Goal: Entertainment & Leisure: Consume media (video, audio)

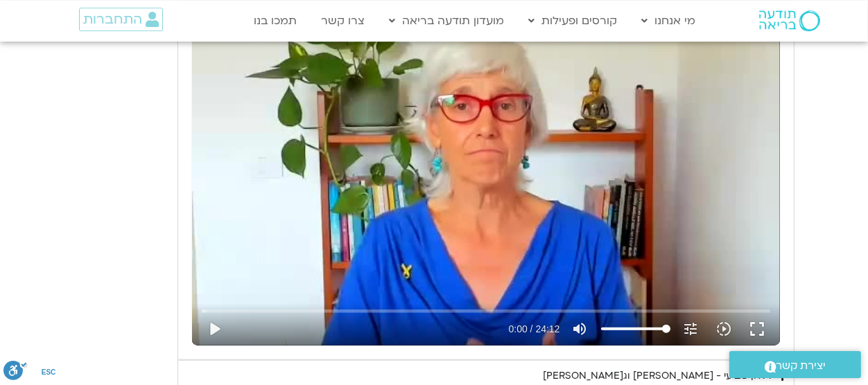
scroll to position [1220, 0]
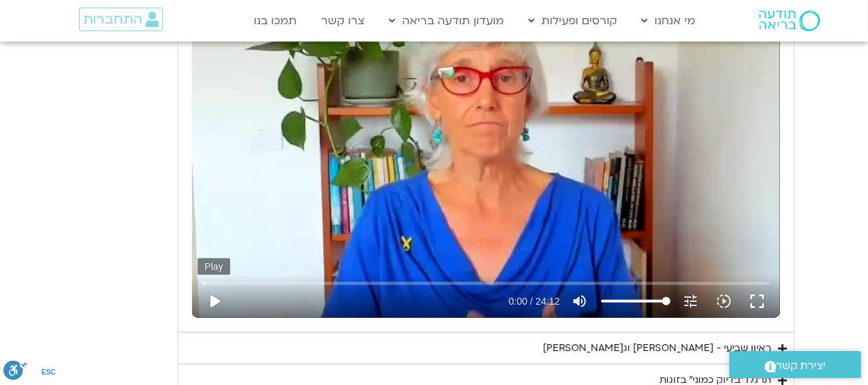
click at [218, 306] on button "play_arrow" at bounding box center [214, 301] width 33 height 33
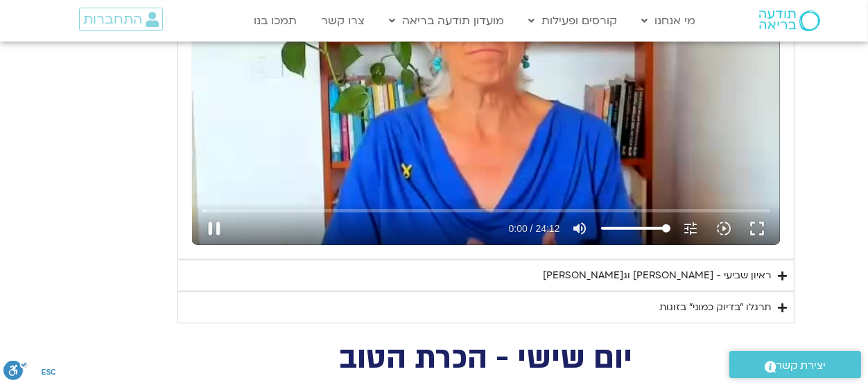
scroll to position [1296, 0]
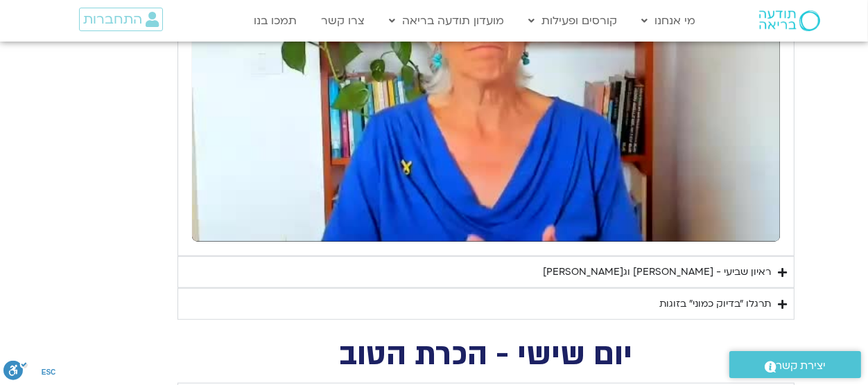
click at [781, 270] on icon "Accordion. Open links with Enter or Space, close with Escape, and navigate with…" at bounding box center [782, 273] width 9 height 10
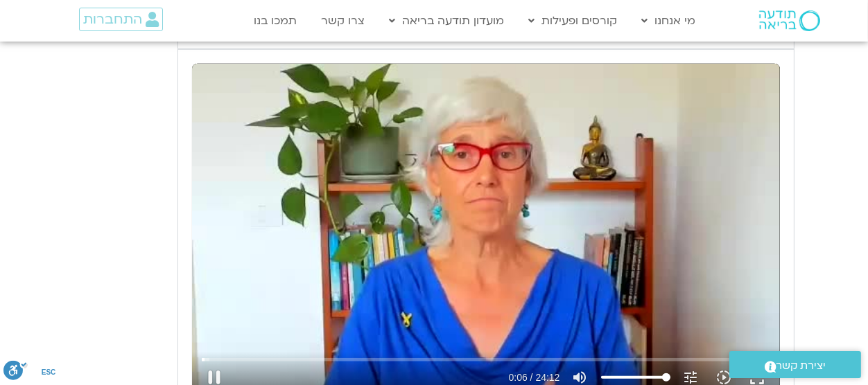
scroll to position [1220, 0]
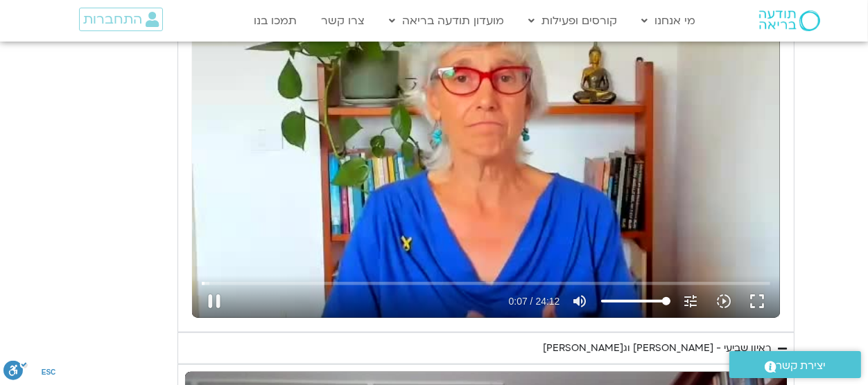
type input "7.441645"
type input "46.8560606060606"
type input "7.581603"
type input "46.8560606060606"
click at [634, 302] on input "Volume" at bounding box center [635, 301] width 69 height 8
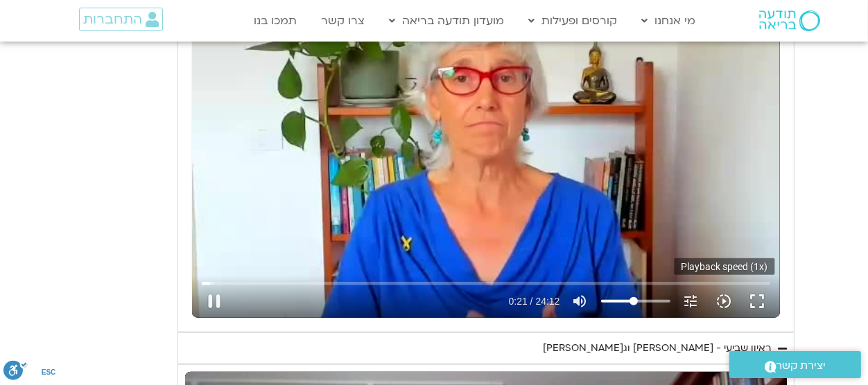
click at [717, 301] on icon "slow_motion_video" at bounding box center [724, 301] width 17 height 17
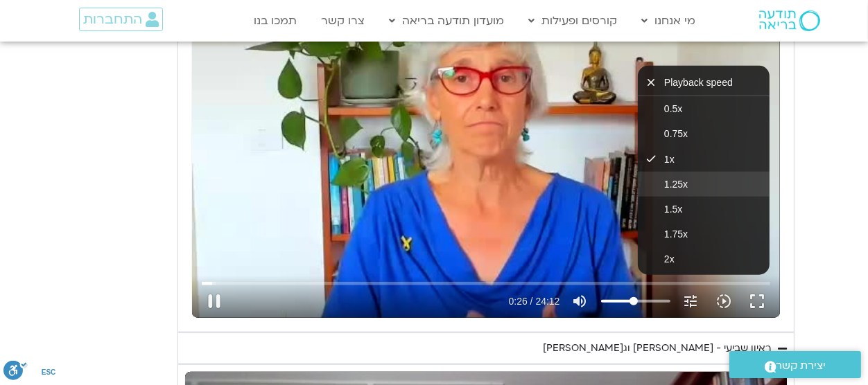
click at [677, 186] on span "1.25x" at bounding box center [676, 184] width 24 height 11
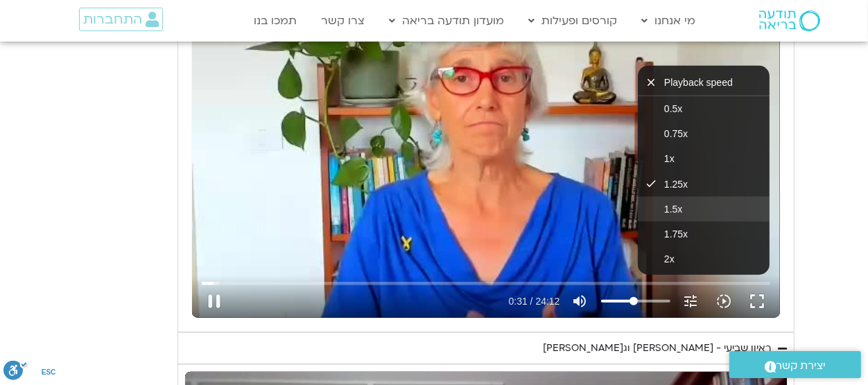
click at [679, 204] on span "1.5x" at bounding box center [673, 209] width 18 height 11
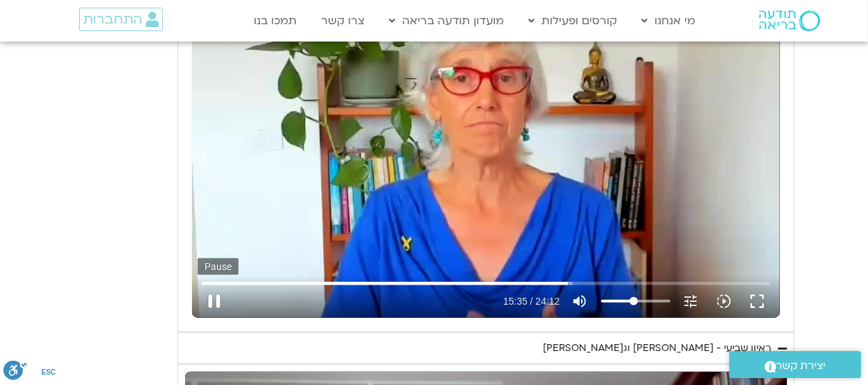
click at [218, 297] on button "pause" at bounding box center [214, 301] width 33 height 33
type input "935.597833"
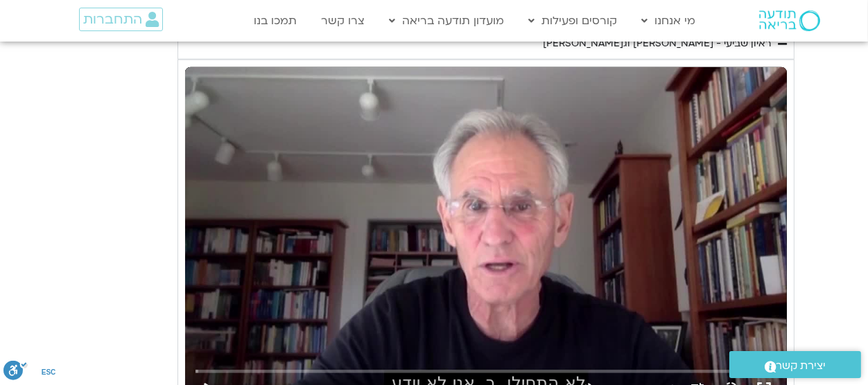
scroll to position [1601, 0]
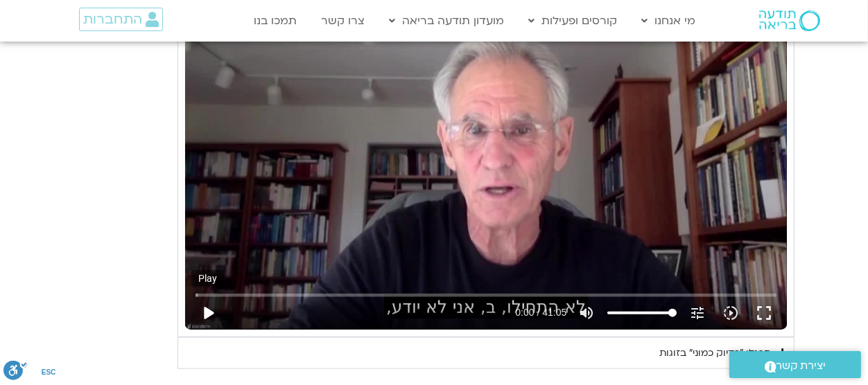
click at [210, 313] on button "play_arrow" at bounding box center [207, 313] width 33 height 33
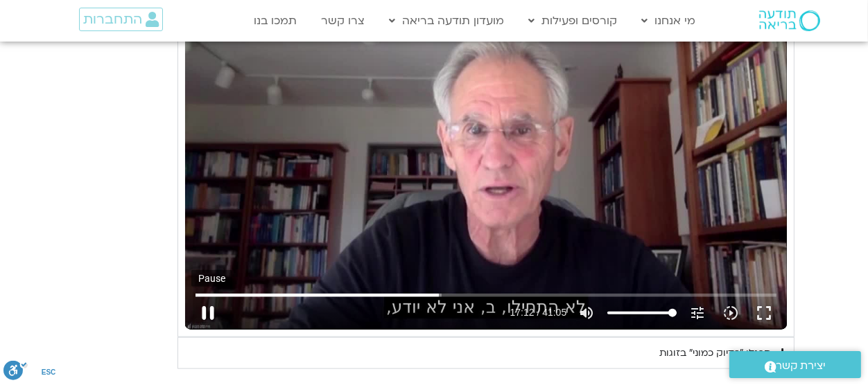
click at [210, 313] on button "pause" at bounding box center [207, 313] width 33 height 33
click at [208, 314] on button "play_arrow" at bounding box center [207, 313] width 33 height 33
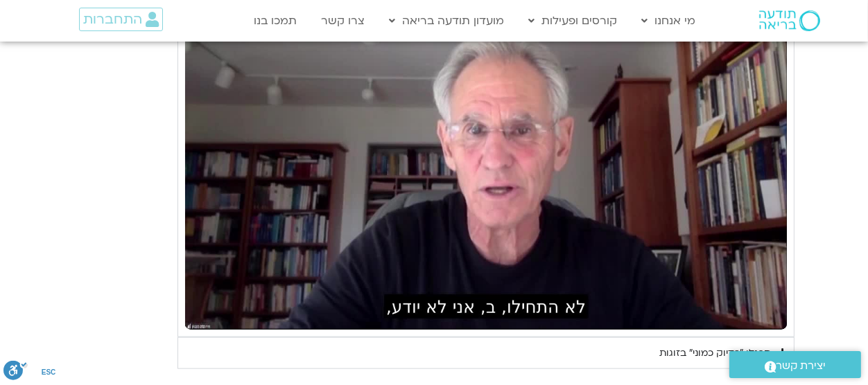
type input "1034.130374"
click at [191, 297] on button "pause" at bounding box center [207, 313] width 33 height 33
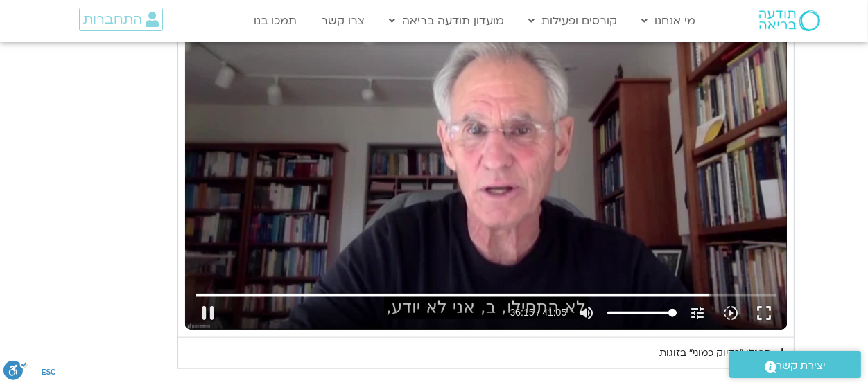
click at [263, 203] on div "Skip Ad 1:27 pause 36:15 / 41:05 volume_up Mute tune Resolution Auto 720p slow_…" at bounding box center [486, 160] width 602 height 338
click at [632, 295] on input "Seek" at bounding box center [486, 295] width 582 height 8
click at [620, 202] on div "Skip Ad 31:02 play_arrow 31:01 / 41:05 volume_up Mute tune Resolution Auto 720p…" at bounding box center [486, 160] width 602 height 338
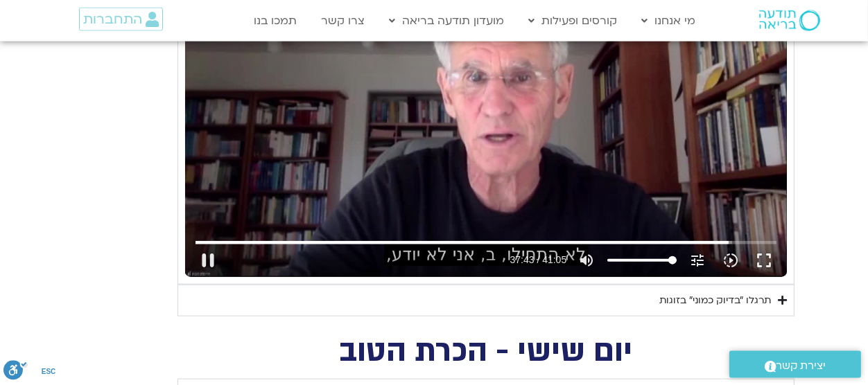
scroll to position [1677, 0]
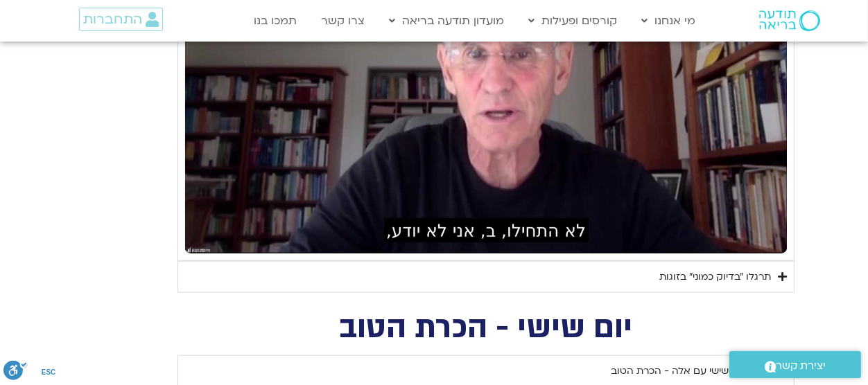
click at [735, 276] on div "תרגלו ״בדיוק כמוני״ בזוגות" at bounding box center [715, 277] width 112 height 17
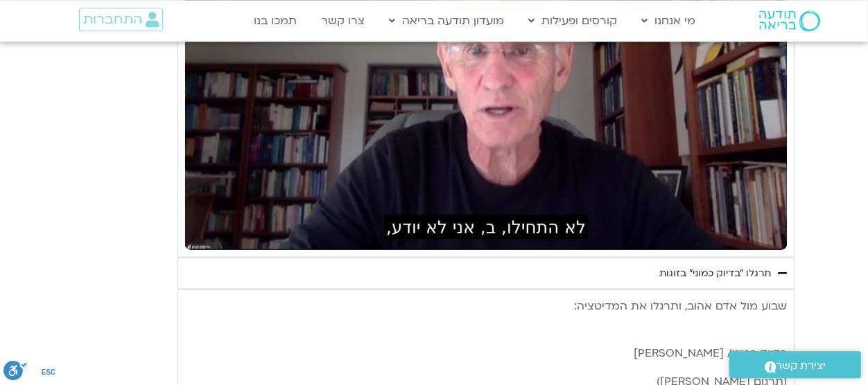
scroll to position [1601, 0]
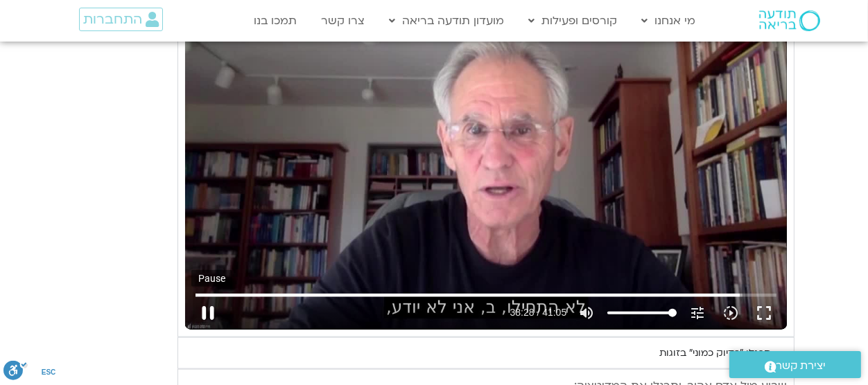
click at [216, 315] on button "pause" at bounding box center [207, 313] width 33 height 33
type input "2308.518503"
